Goal: Task Accomplishment & Management: Manage account settings

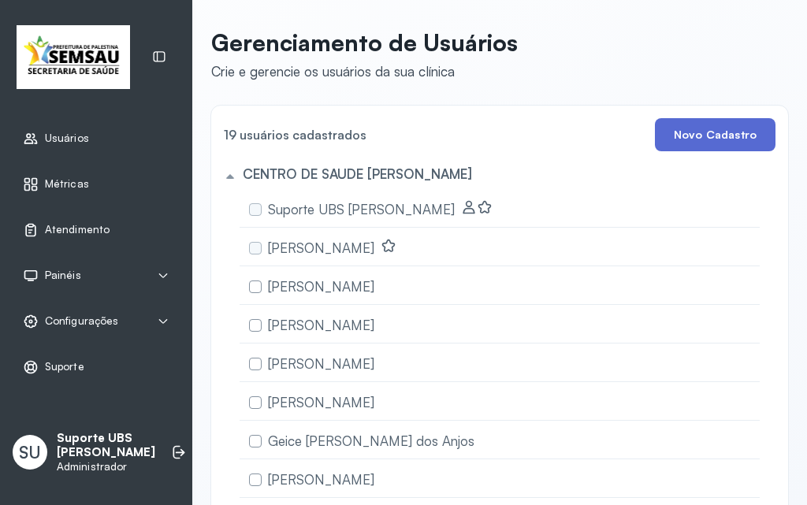
click at [689, 135] on button "Novo Cadastro" at bounding box center [715, 134] width 121 height 33
click at [171, 444] on icon at bounding box center [179, 452] width 16 height 16
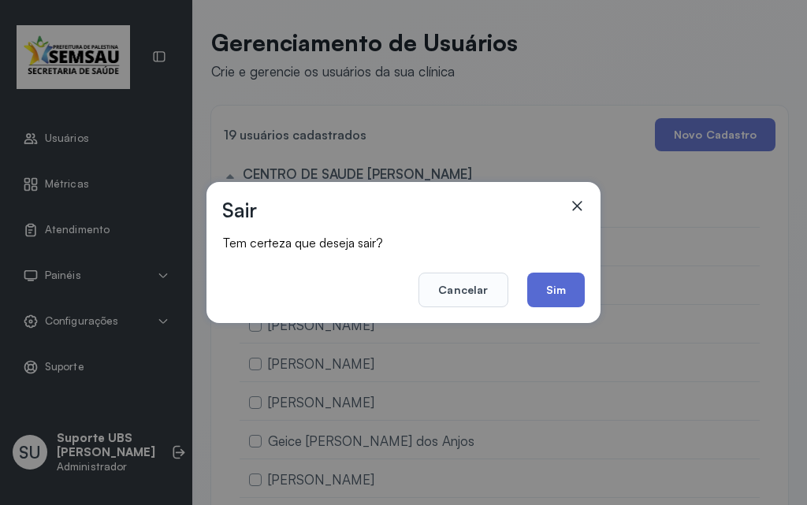
click at [547, 292] on button "Sim" at bounding box center [556, 290] width 58 height 35
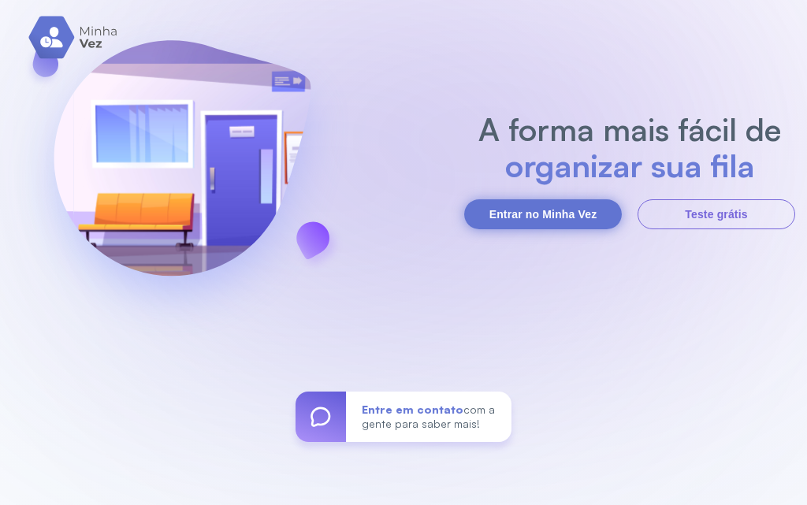
click at [565, 222] on button "Entrar no Minha Vez" at bounding box center [543, 214] width 158 height 30
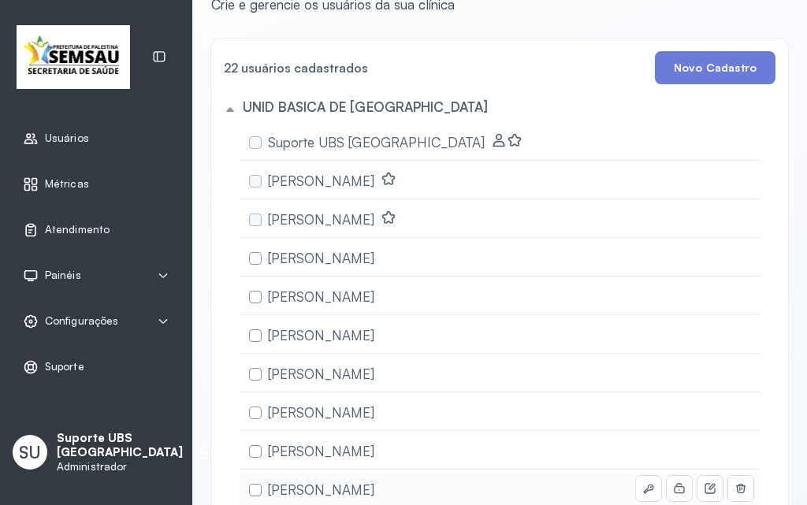
scroll to position [236, 0]
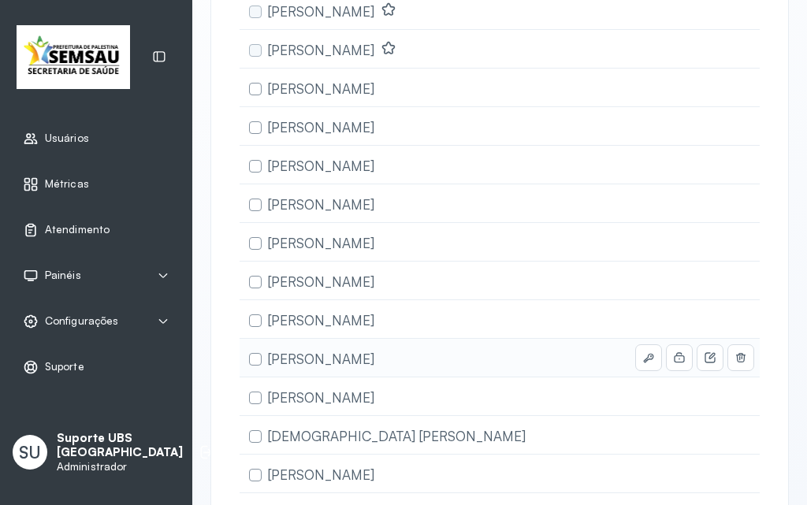
click at [414, 344] on div "[PERSON_NAME]" at bounding box center [500, 358] width 520 height 39
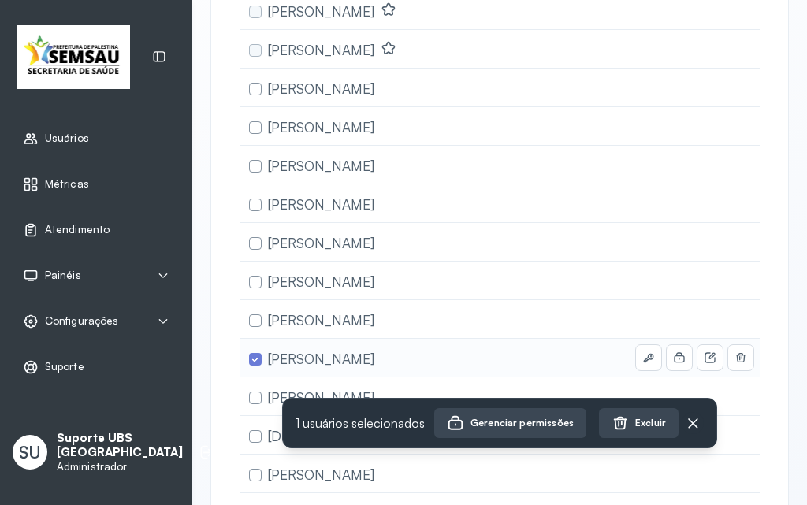
click at [255, 357] on label at bounding box center [255, 359] width 13 height 13
click at [365, 368] on div "[PERSON_NAME]" at bounding box center [315, 357] width 132 height 25
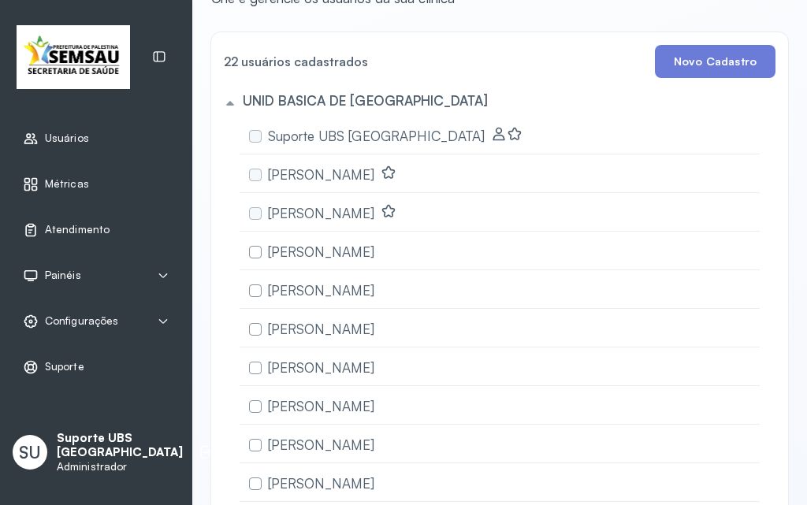
scroll to position [0, 0]
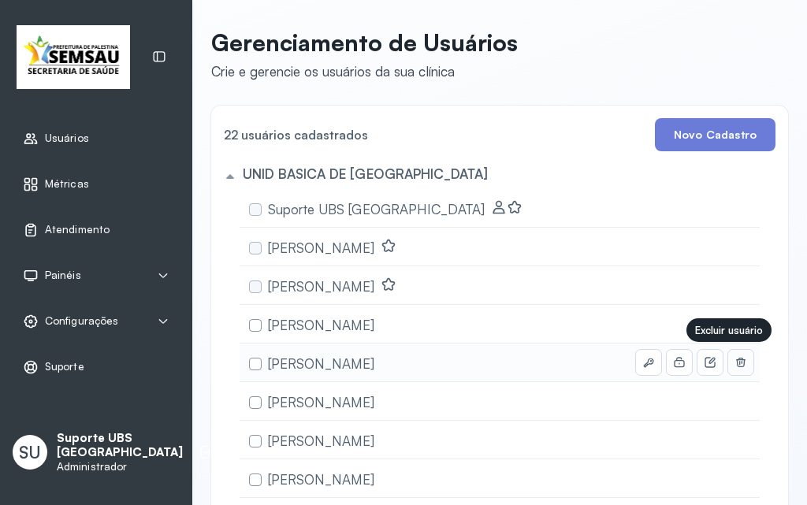
click at [738, 362] on button at bounding box center [740, 362] width 25 height 25
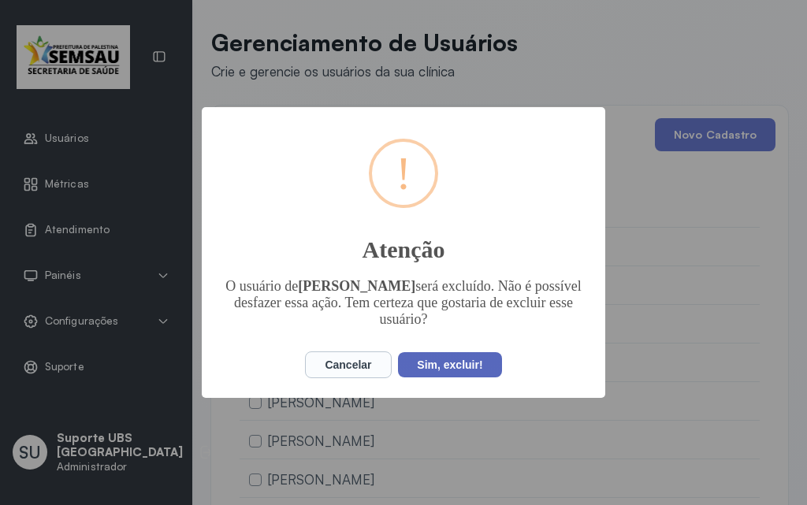
click at [478, 361] on button "Sim, excluir!" at bounding box center [449, 364] width 103 height 25
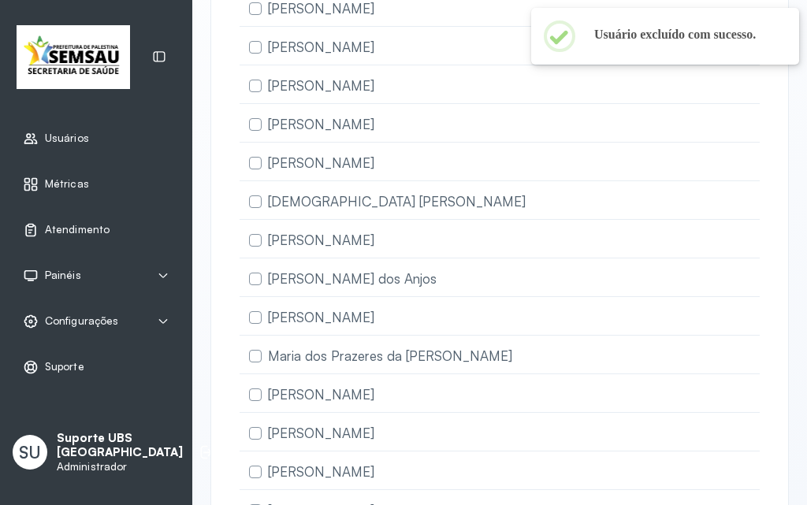
scroll to position [582, 0]
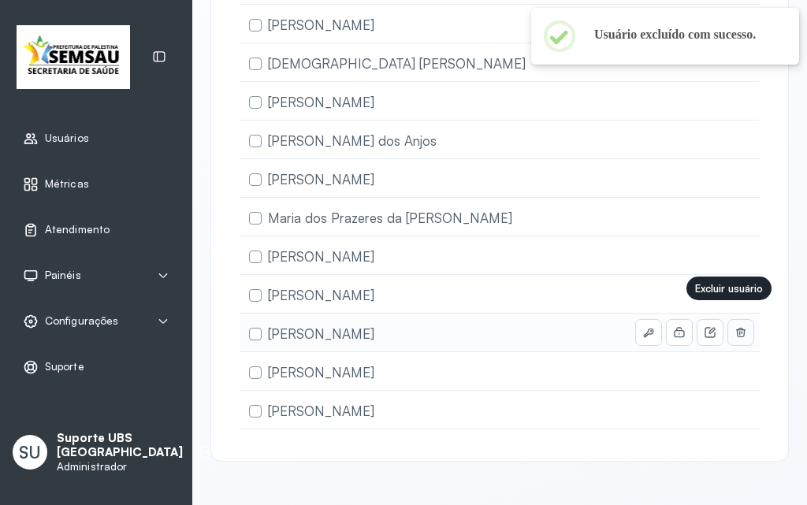
click at [734, 326] on icon at bounding box center [740, 332] width 13 height 13
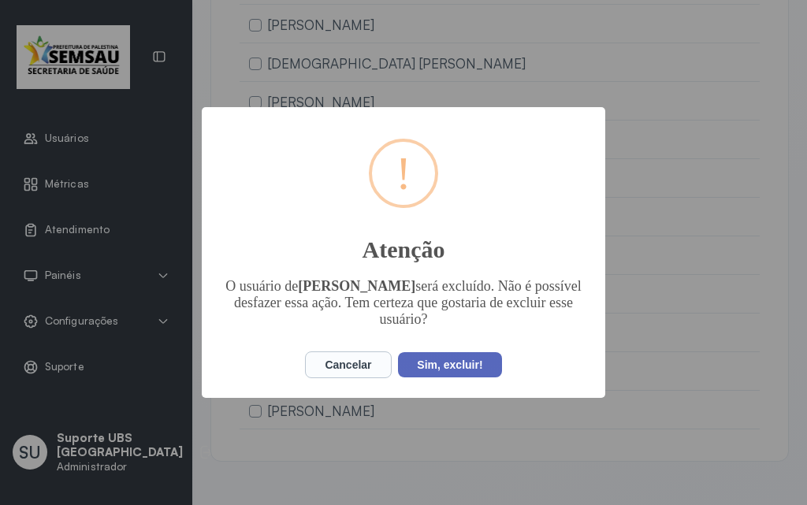
click at [457, 361] on button "Sim, excluir!" at bounding box center [449, 364] width 103 height 25
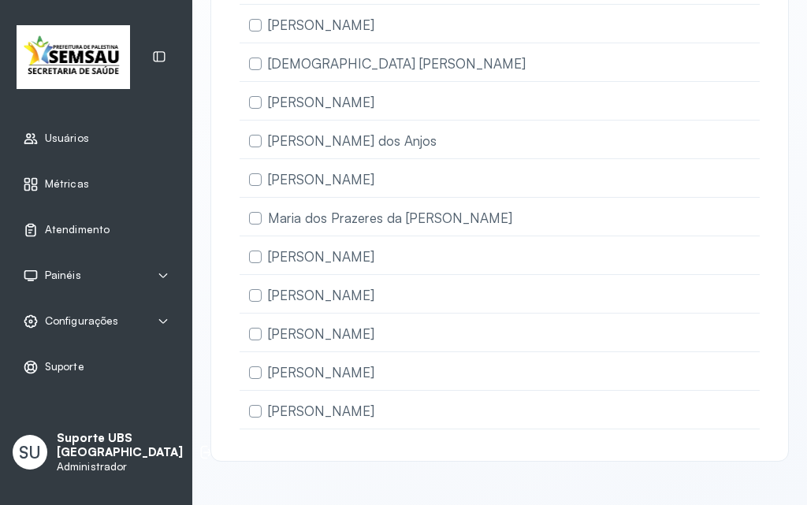
scroll to position [0, 0]
